Goal: Task Accomplishment & Management: Use online tool/utility

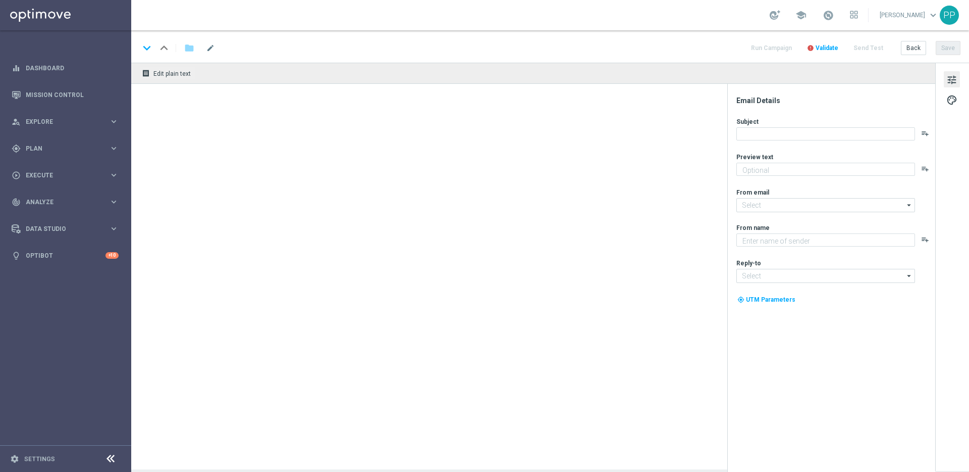
type textarea "Dein Rabatt auf den US-PowerBall im Lottoland"
type input "[EMAIL_ADDRESS][DOMAIN_NAME]"
type textarea "Lottoland"
type input "[EMAIL_ADDRESS][DOMAIN_NAME]"
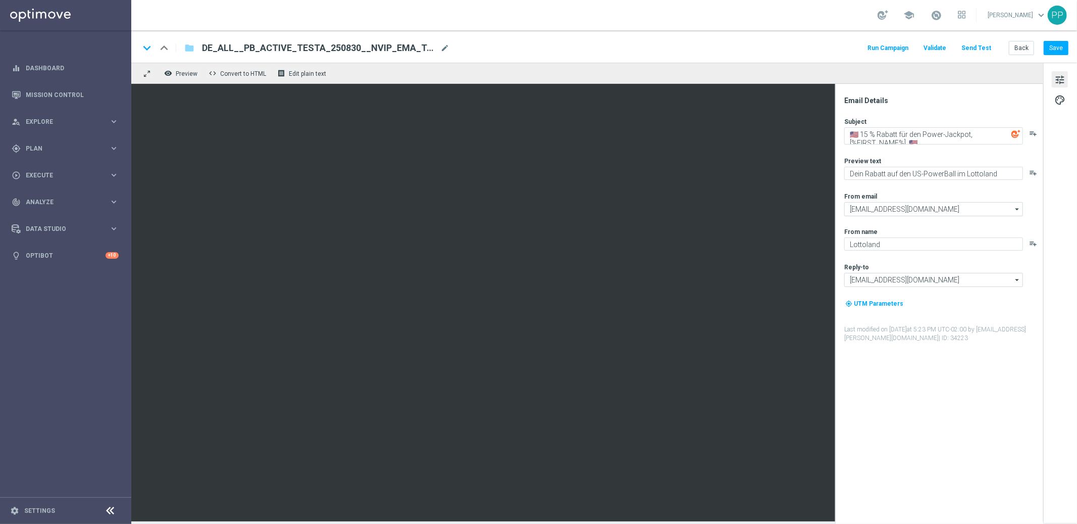
click at [894, 456] on div "Email Details Subject 🇺🇸 15 % [DEMOGRAPHIC_DATA] für den Power-Jackpot, [%FIRST…" at bounding box center [941, 310] width 201 height 428
